Goal: Information Seeking & Learning: Learn about a topic

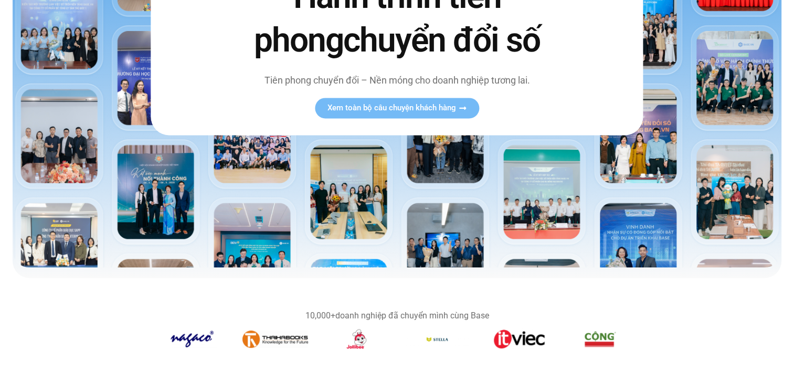
scroll to position [222, 0]
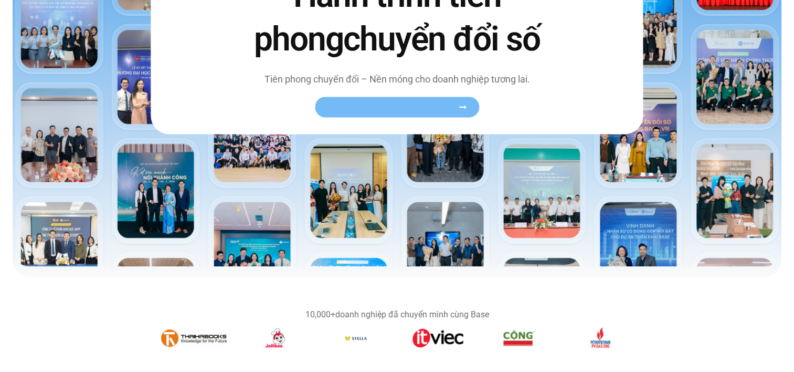
click at [416, 103] on span "Xem toàn bộ câu chuyện khách hàng" at bounding box center [392, 107] width 129 height 8
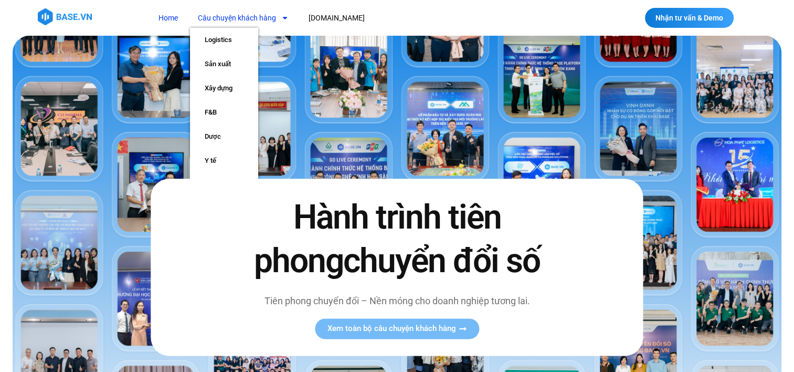
click at [231, 14] on link "Câu chuyện khách hàng" at bounding box center [243, 17] width 107 height 19
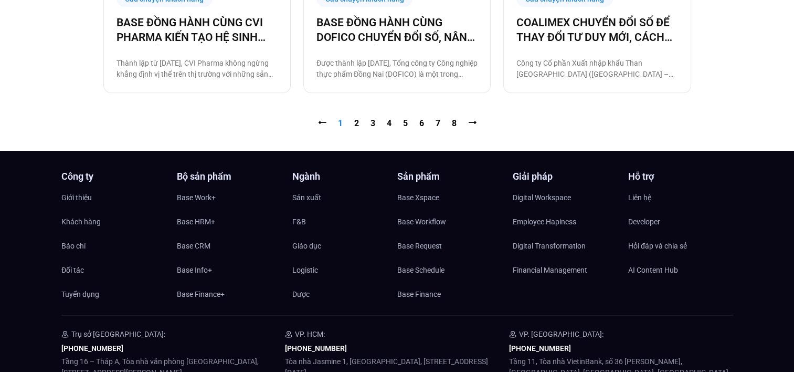
scroll to position [1234, 0]
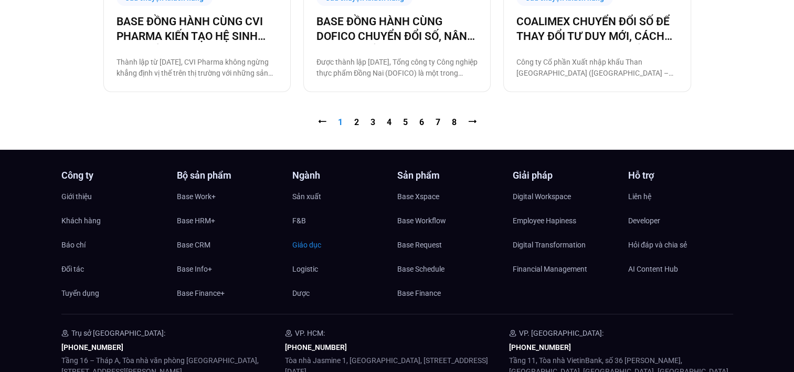
click at [312, 242] on span "Giáo dục" at bounding box center [306, 245] width 29 height 16
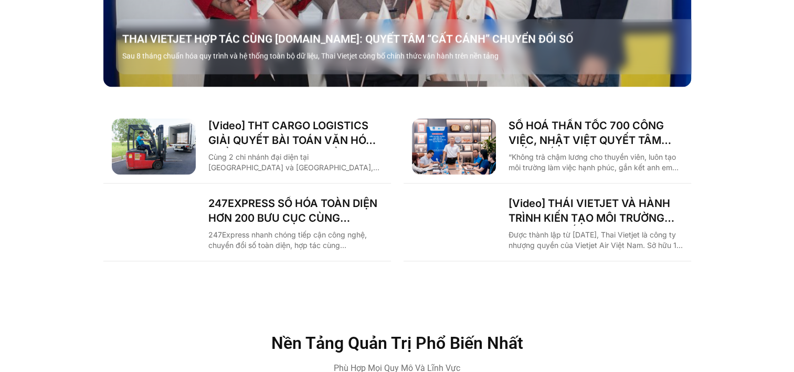
scroll to position [1481, 0]
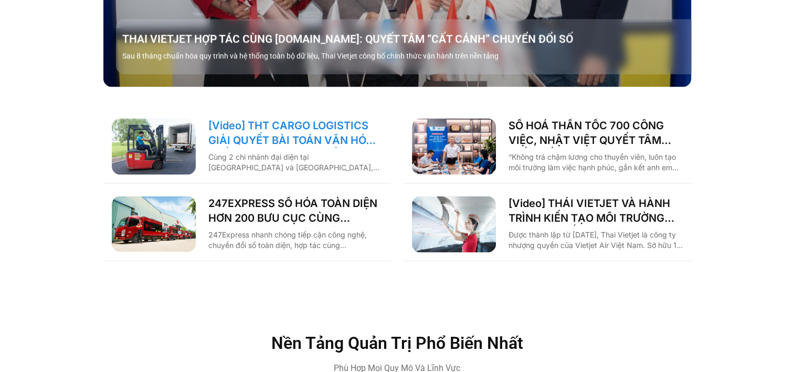
click at [290, 118] on link "[Video] THT CARGO LOGISTICS GIẢI QUYẾT BÀI TOÁN VĂN HÓA NHẰM TĂNG TRƯỞNG BỀN VỮ…" at bounding box center [295, 132] width 174 height 29
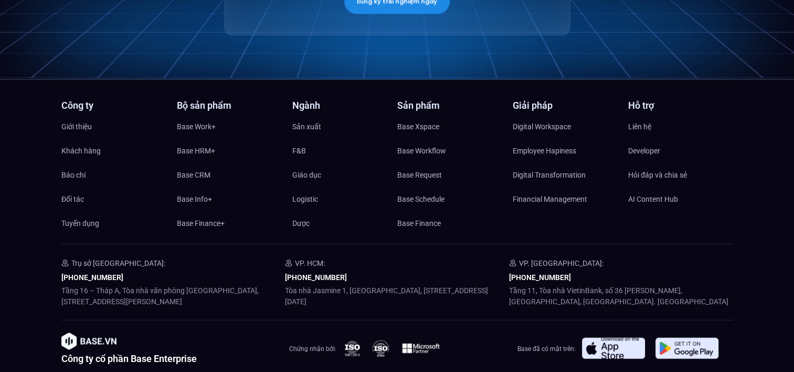
scroll to position [2171, 0]
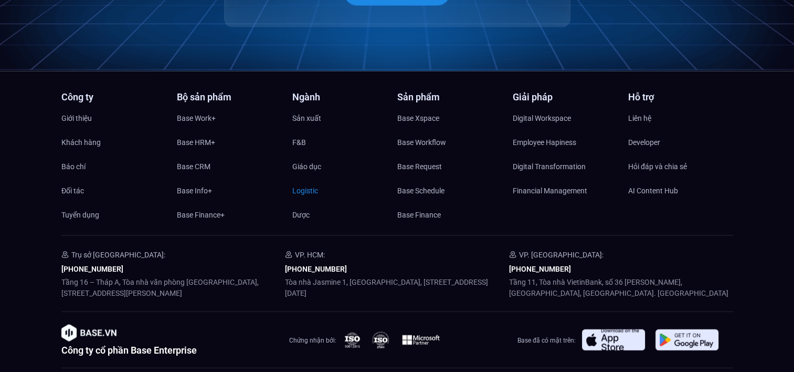
click at [308, 192] on span "Logistic" at bounding box center [305, 191] width 26 height 16
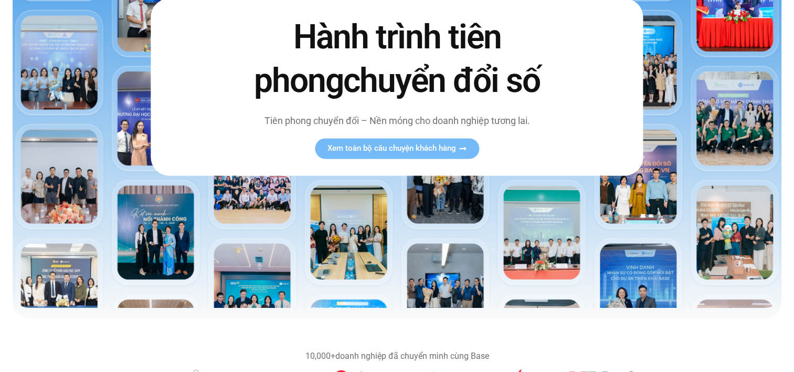
scroll to position [182, 0]
